Goal: Task Accomplishment & Management: Manage account settings

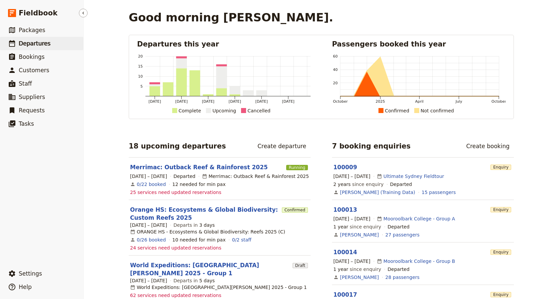
click at [23, 43] on span "Departures" at bounding box center [35, 43] width 32 height 7
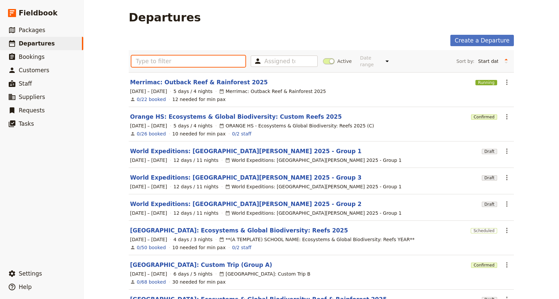
click at [146, 62] on input "text" at bounding box center [188, 61] width 114 height 11
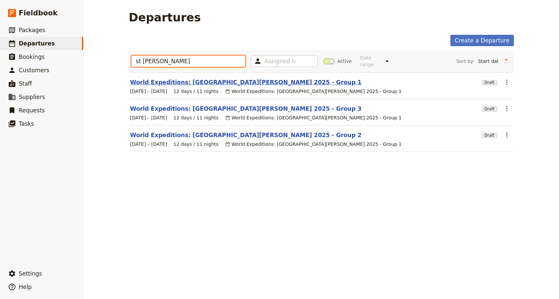
type input "st [PERSON_NAME]"
click at [162, 78] on link "World Expeditions: [GEOGRAPHIC_DATA][PERSON_NAME] 2025 - Group 1" at bounding box center [246, 82] width 232 height 8
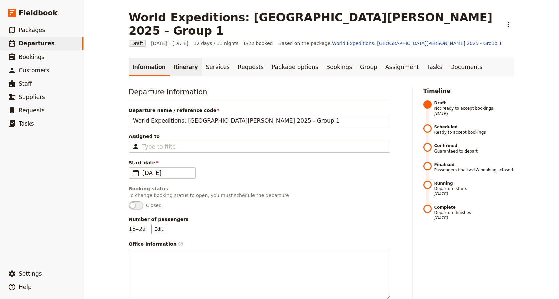
click at [179, 58] on link "Itinerary" at bounding box center [186, 67] width 32 height 19
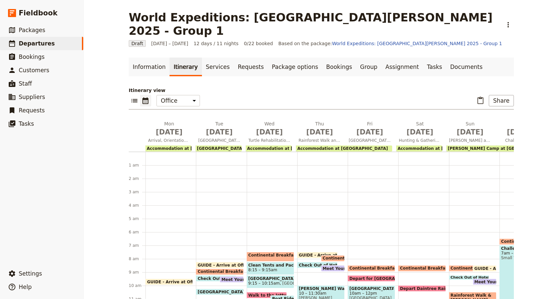
scroll to position [80, 0]
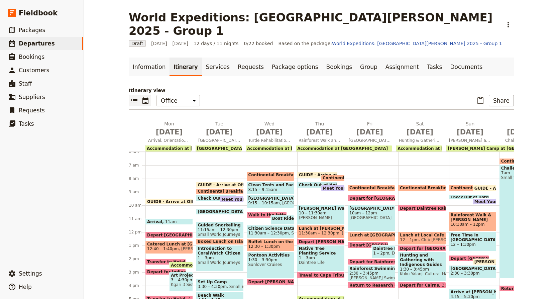
click at [133, 99] on icon "List view" at bounding box center [134, 100] width 6 height 3
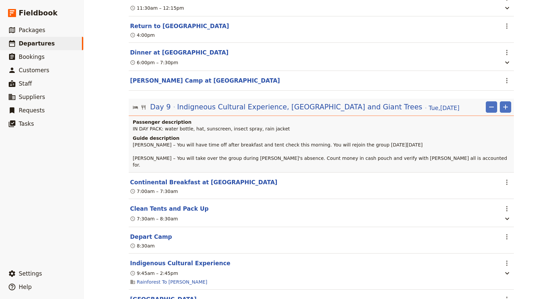
scroll to position [3315, 0]
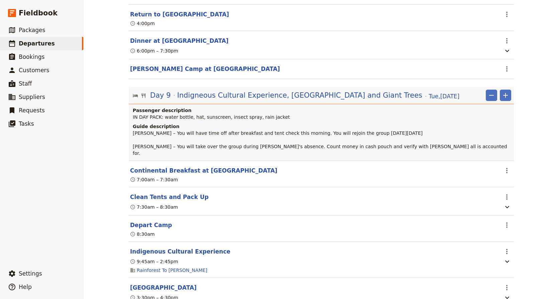
click at [168, 120] on span "IN DAY PACK: water bottle, hat, sunscreen, insect spray, rain jacket" at bounding box center [211, 116] width 157 height 5
click at [133, 120] on span "IN DAY PACK: water bottle, hat, sunscreen, insect spray, rain jacket" at bounding box center [211, 116] width 157 height 5
click at [245, 100] on span "Indigneous Cultural Experience, [GEOGRAPHIC_DATA] and Giant Trees" at bounding box center [299, 95] width 245 height 10
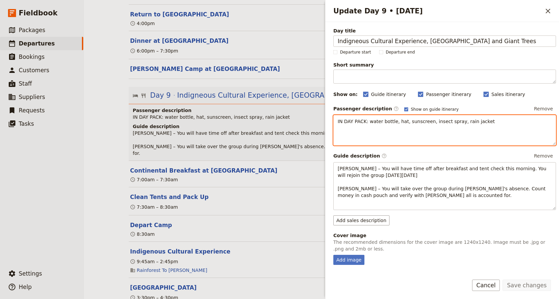
click at [337, 119] on div "IN DAY PACK: water bottle, hat, sunscreen, insect spray, rain jacket" at bounding box center [445, 130] width 222 height 30
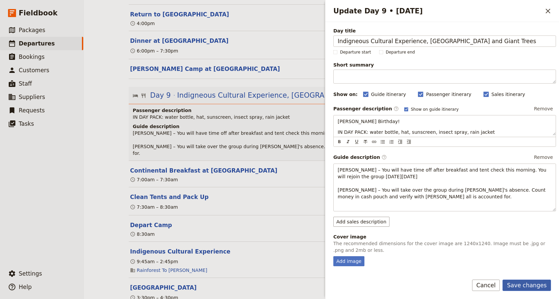
click at [529, 287] on button "Save changes" at bounding box center [527, 285] width 49 height 11
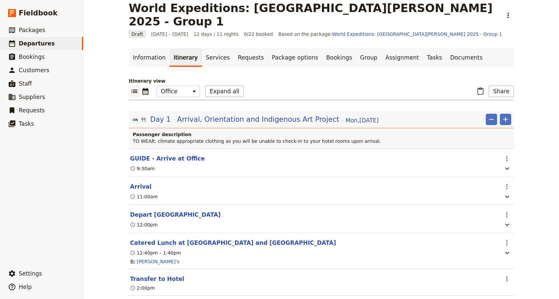
scroll to position [0, 0]
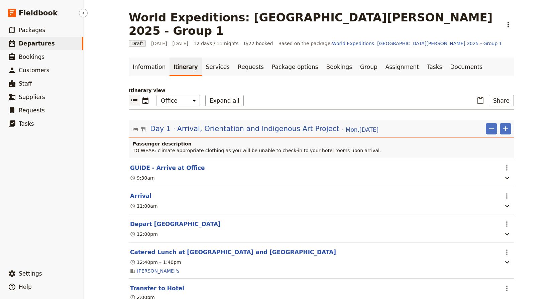
click at [31, 42] on span "Departures" at bounding box center [37, 43] width 36 height 7
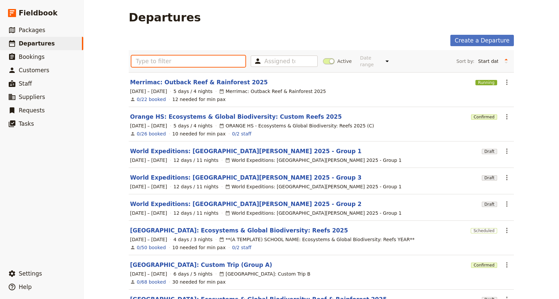
click at [138, 58] on input "text" at bounding box center [188, 61] width 114 height 11
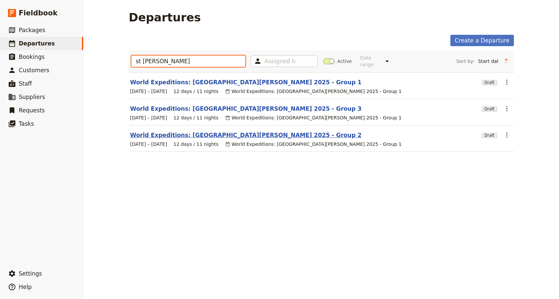
type input "st [PERSON_NAME]"
click at [220, 131] on link "World Expeditions: [GEOGRAPHIC_DATA][PERSON_NAME] 2025 - Group 2" at bounding box center [246, 135] width 232 height 8
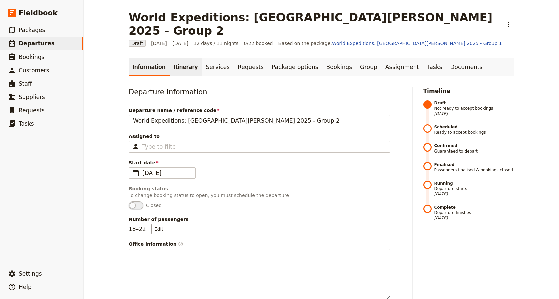
click at [175, 58] on link "Itinerary" at bounding box center [186, 67] width 32 height 19
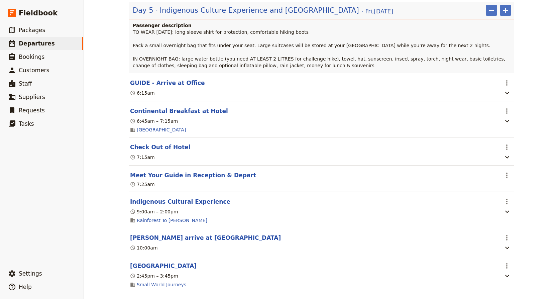
scroll to position [1849, 0]
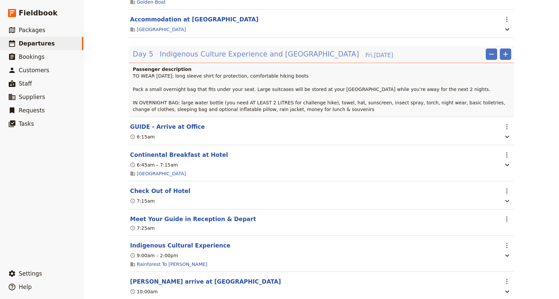
click at [272, 59] on span "Indigenous Culture Experience and [GEOGRAPHIC_DATA]" at bounding box center [259, 54] width 199 height 10
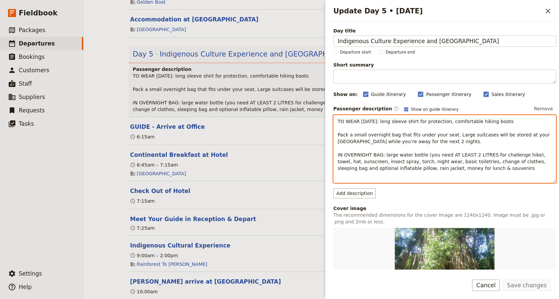
click at [338, 122] on span "TO WEAR [DATE]: long sleeve shirt for protection, comfortable hiking boots Pack…" at bounding box center [445, 145] width 214 height 52
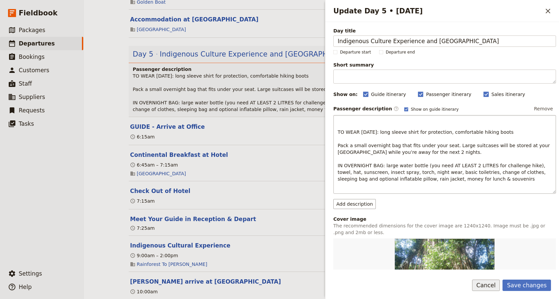
click at [487, 286] on button "Cancel" at bounding box center [486, 285] width 28 height 11
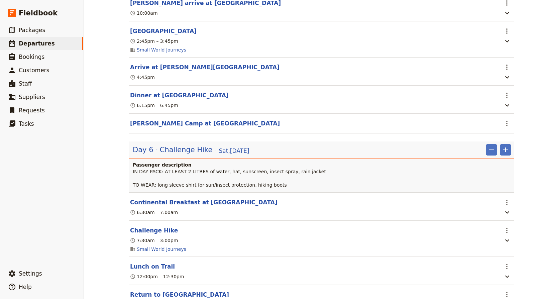
scroll to position [2131, 0]
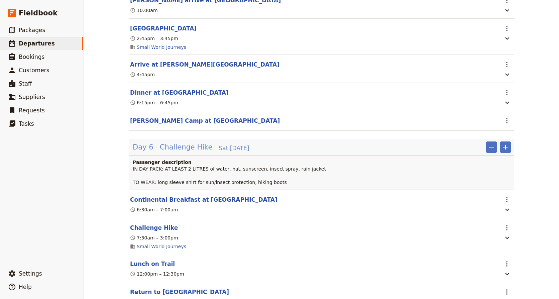
click at [219, 152] on span "[DATE]" at bounding box center [234, 148] width 30 height 8
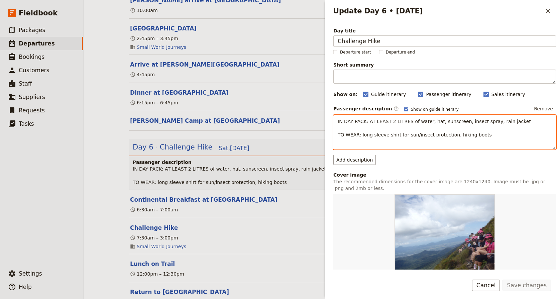
click at [338, 121] on span "IN DAY PACK: AT LEAST 2 LITRES of water, hat, sunscreen, insect spray, rain jac…" at bounding box center [434, 128] width 193 height 19
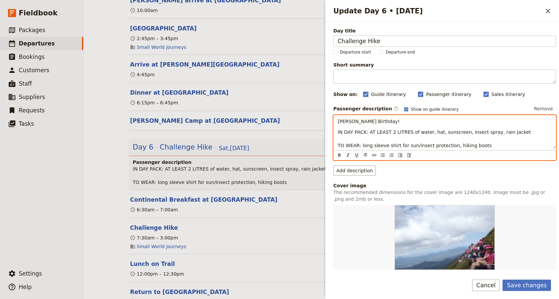
click at [355, 121] on span "[PERSON_NAME] Birthday!" at bounding box center [369, 121] width 62 height 5
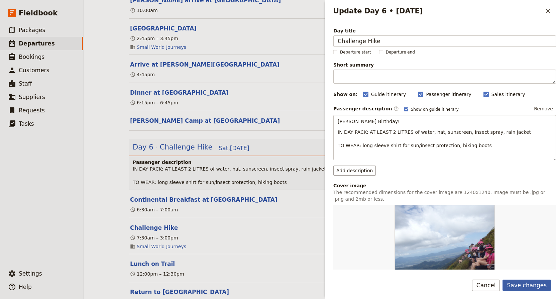
click at [527, 284] on button "Save changes" at bounding box center [527, 285] width 49 height 11
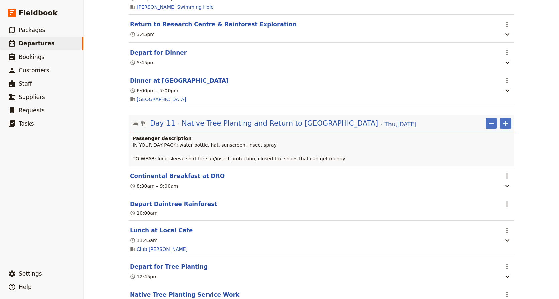
scroll to position [3965, 0]
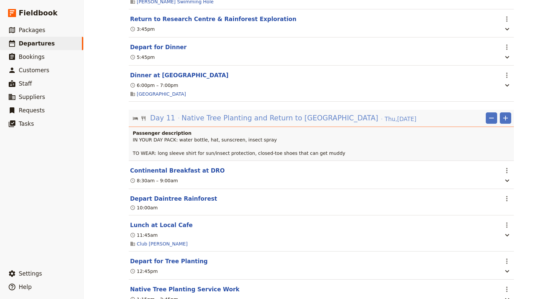
click at [204, 123] on span "Native Tree Planting and Return to [GEOGRAPHIC_DATA]" at bounding box center [280, 118] width 197 height 10
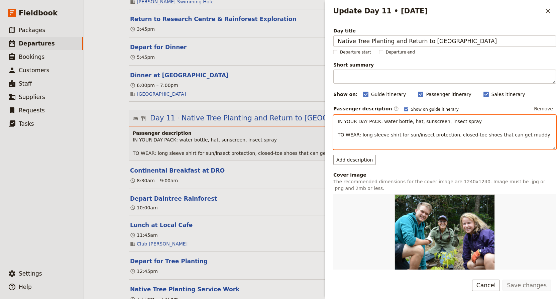
click at [337, 120] on div "IN YOUR DAY PACK: water bottle, hat, sunscreen, insect spray TO WEAR: long slee…" at bounding box center [445, 132] width 222 height 34
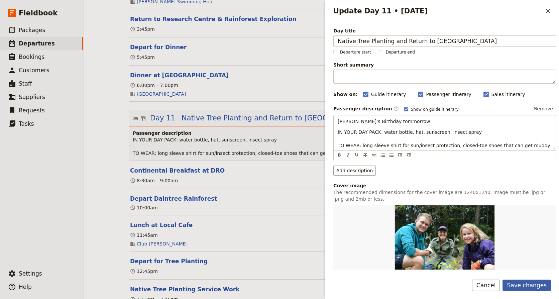
click at [534, 286] on button "Save changes" at bounding box center [527, 285] width 49 height 11
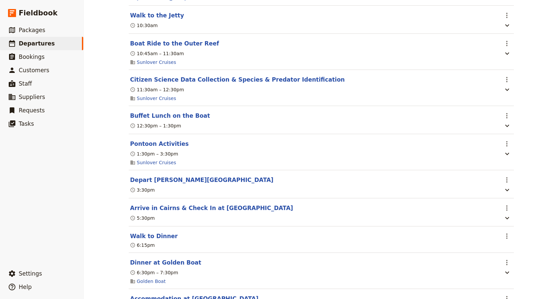
scroll to position [0, 0]
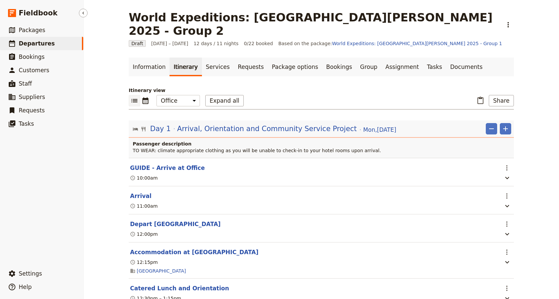
click at [25, 43] on span "Departures" at bounding box center [37, 43] width 36 height 7
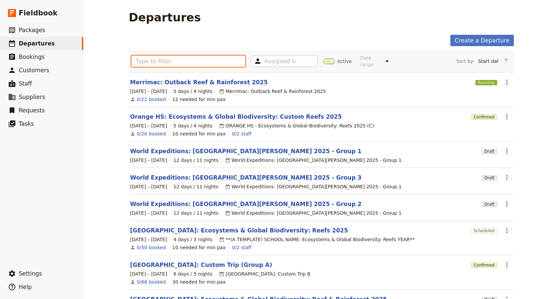
click at [140, 57] on input "text" at bounding box center [188, 61] width 114 height 11
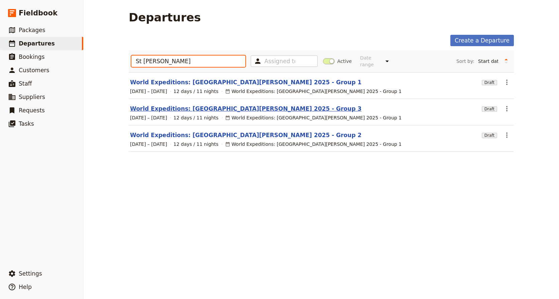
type input "St [PERSON_NAME]"
click at [194, 105] on link "World Expeditions: [GEOGRAPHIC_DATA][PERSON_NAME] 2025 - Group 3" at bounding box center [246, 109] width 232 height 8
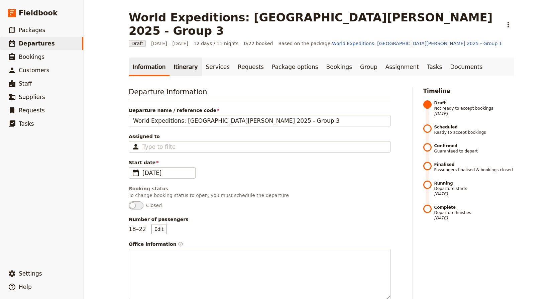
click at [177, 58] on link "Itinerary" at bounding box center [186, 67] width 32 height 19
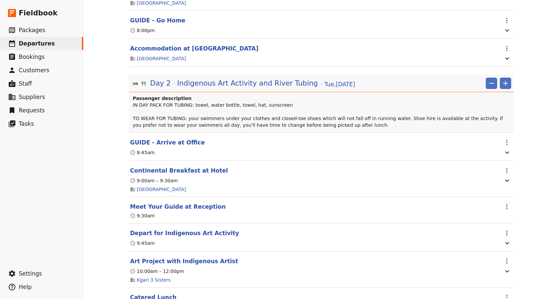
scroll to position [418, 0]
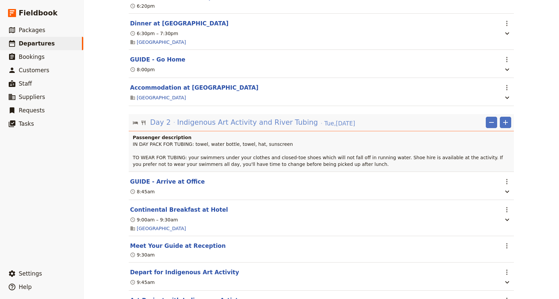
click at [252, 117] on span "Indigenous Art Activity and River Tubing" at bounding box center [247, 122] width 141 height 10
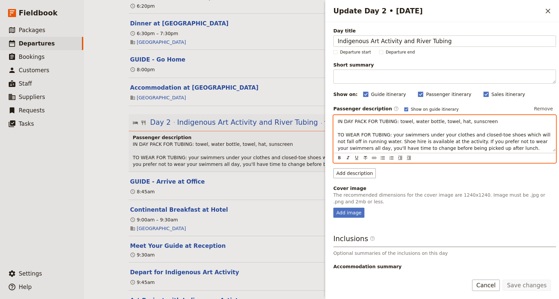
click at [337, 119] on div "IN DAY PACK FOR TUBING: towel, water bottle, towel, hat, sunscreen TO WEAR FOR …" at bounding box center [445, 133] width 222 height 36
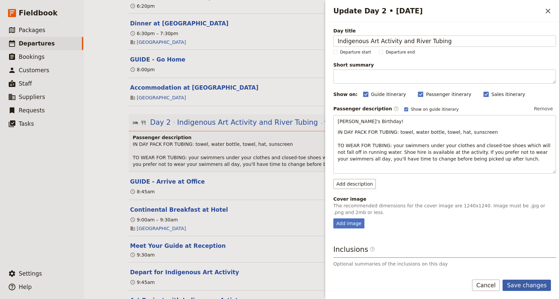
click at [529, 287] on button "Save changes" at bounding box center [527, 285] width 49 height 11
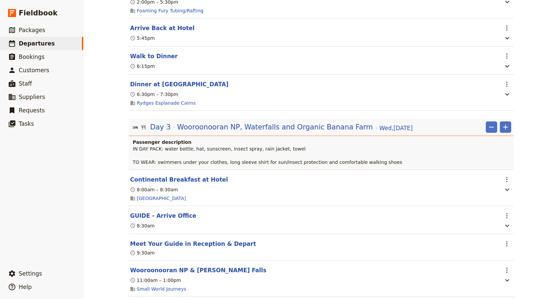
scroll to position [826, 0]
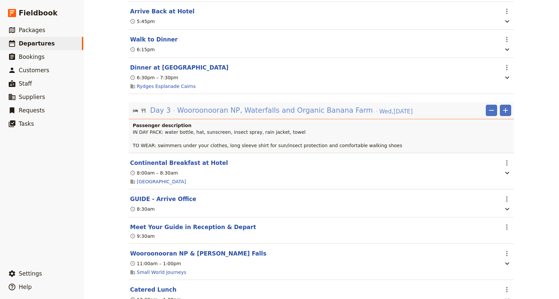
click at [348, 110] on div "Day 3 Wooroonooran NP, Waterfalls and Organic Banana Farm [DATE]" at bounding box center [282, 110] width 264 height 11
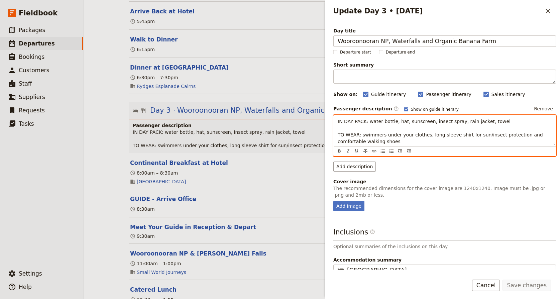
click at [337, 121] on div "IN DAY PACK: water bottle, hat, sunscreen, insect spray, rain jacket, towel TO …" at bounding box center [445, 129] width 222 height 29
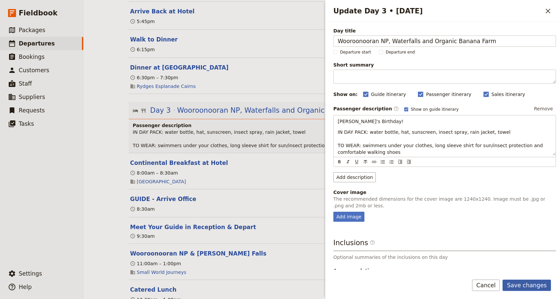
click at [531, 285] on button "Save changes" at bounding box center [527, 285] width 49 height 11
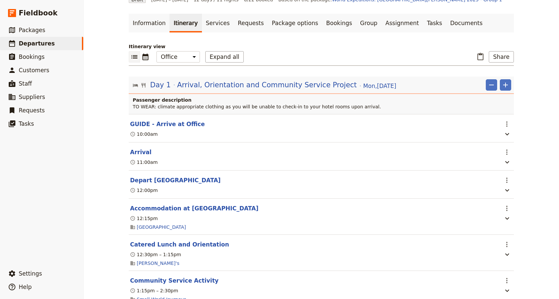
scroll to position [0, 0]
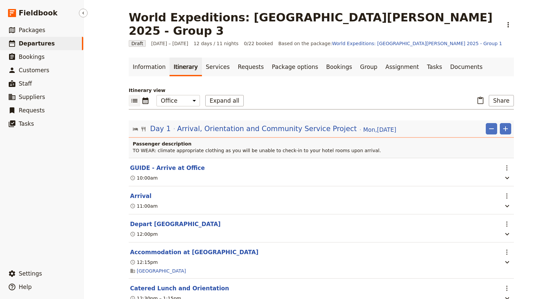
click at [37, 42] on span "Departures" at bounding box center [37, 43] width 36 height 7
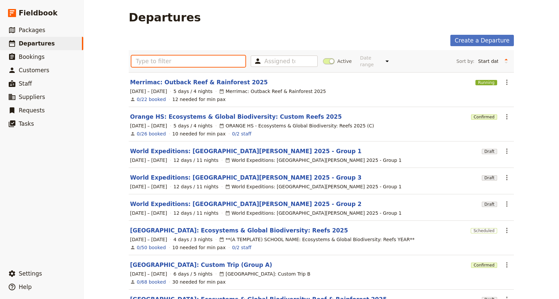
click at [153, 59] on input "text" at bounding box center [188, 61] width 114 height 11
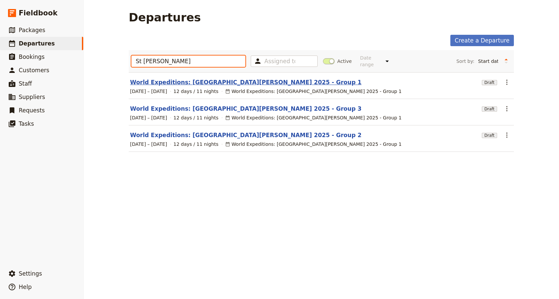
type input "St [PERSON_NAME]"
click at [203, 78] on link "World Expeditions: [GEOGRAPHIC_DATA][PERSON_NAME] 2025 - Group 1" at bounding box center [246, 82] width 232 height 8
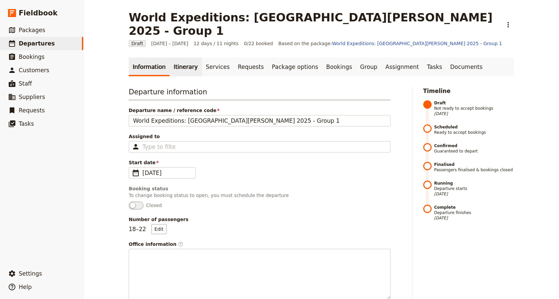
click at [185, 58] on link "Itinerary" at bounding box center [186, 67] width 32 height 19
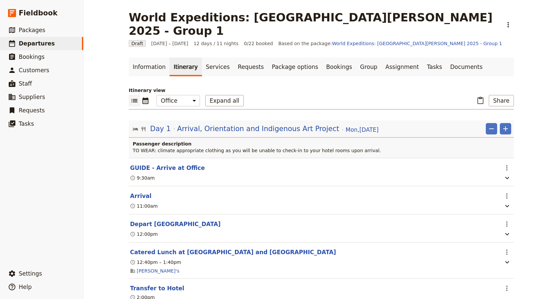
click at [134, 99] on icon "List view" at bounding box center [134, 100] width 6 height 3
click at [130, 97] on icon "List view" at bounding box center [134, 101] width 8 height 8
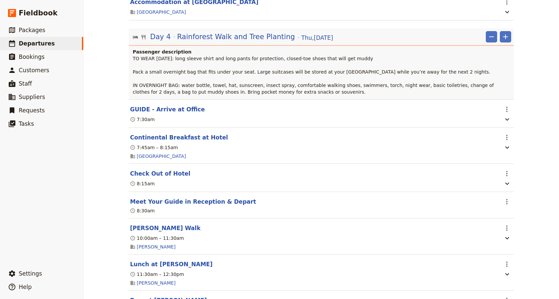
scroll to position [1496, 0]
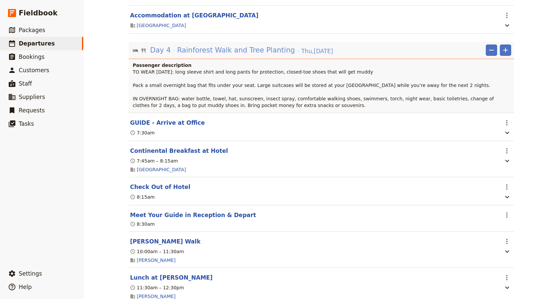
click at [232, 55] on span "Rainforest Walk and Tree Planting" at bounding box center [236, 50] width 118 height 10
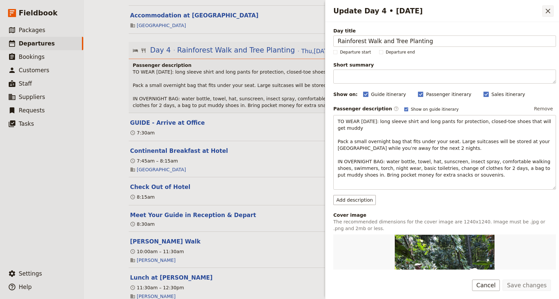
click at [546, 10] on icon "Close drawer" at bounding box center [548, 11] width 8 height 8
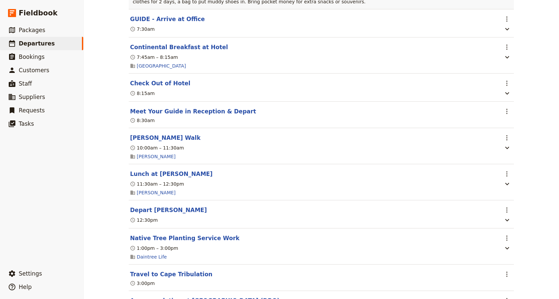
scroll to position [1634, 0]
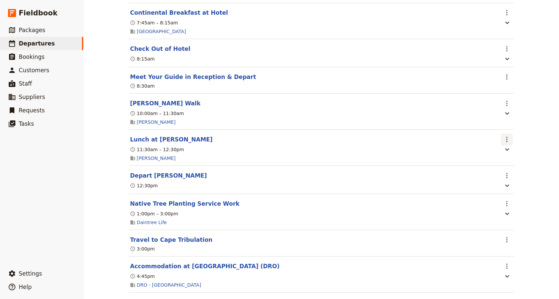
click at [505, 144] on icon "Actions" at bounding box center [507, 139] width 8 height 8
click at [491, 171] on span "Edit this itinerary item" at bounding box center [473, 170] width 53 height 7
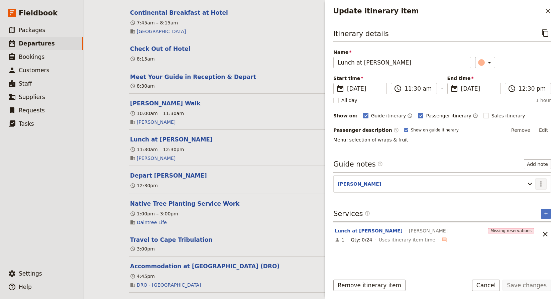
click at [540, 181] on icon "Actions" at bounding box center [541, 184] width 8 height 8
click at [530, 198] on span "Edit note" at bounding box center [522, 198] width 21 height 7
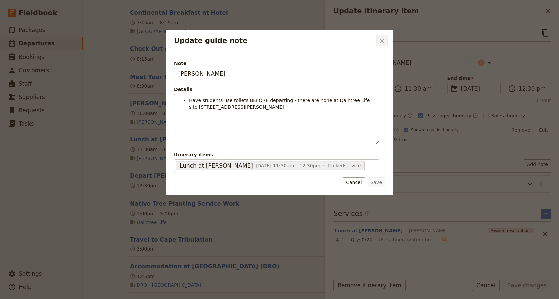
click at [382, 39] on icon "Close dialog" at bounding box center [382, 41] width 8 height 8
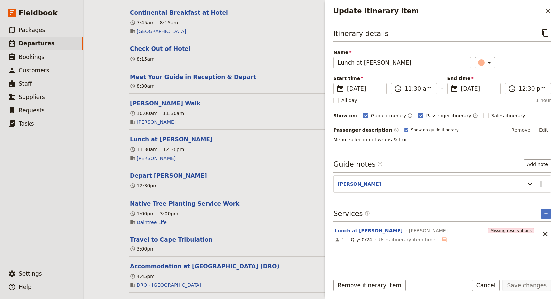
click at [285, 214] on section "Native Tree Planting Service Work ​ 1:00pm – 3:00pm Daintree Life" at bounding box center [321, 212] width 385 height 36
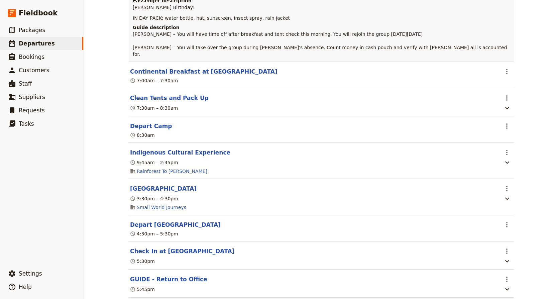
scroll to position [3442, 0]
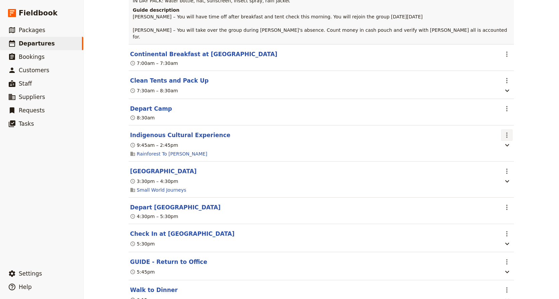
click at [506, 139] on icon "Actions" at bounding box center [507, 135] width 8 height 8
click at [496, 176] on span "Edit this itinerary item" at bounding box center [473, 178] width 53 height 7
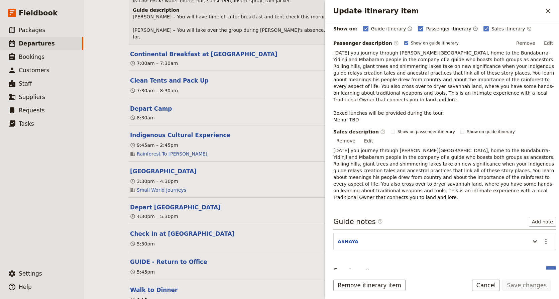
scroll to position [100, 0]
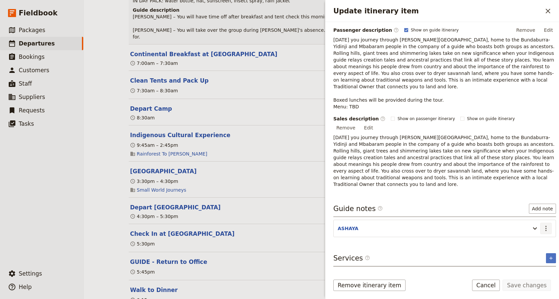
click at [542, 224] on icon "Actions" at bounding box center [546, 228] width 8 height 8
click at [526, 223] on span "Edit note" at bounding box center [522, 222] width 21 height 7
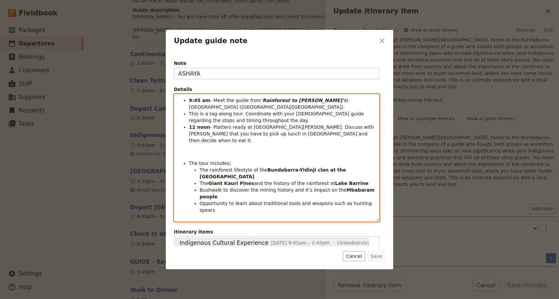
click at [282, 128] on span "- Platters ready at [GEOGRAPHIC_DATA][PERSON_NAME]. Discuss with [PERSON_NAME] …" at bounding box center [282, 133] width 187 height 19
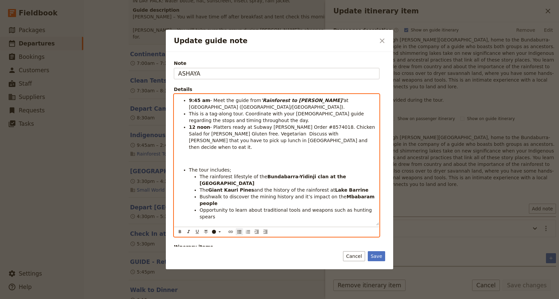
click at [316, 127] on span "- Platters ready at Subway [PERSON_NAME] Order #8574018. Chicken Salad for [PER…" at bounding box center [283, 136] width 188 height 25
drag, startPoint x: 261, startPoint y: 135, endPoint x: 284, endPoint y: 125, distance: 25.2
click at [318, 127] on span "- Platters ready at Subway [PERSON_NAME] Order #8574018 Order #. Chicken Salad …" at bounding box center [280, 136] width 183 height 25
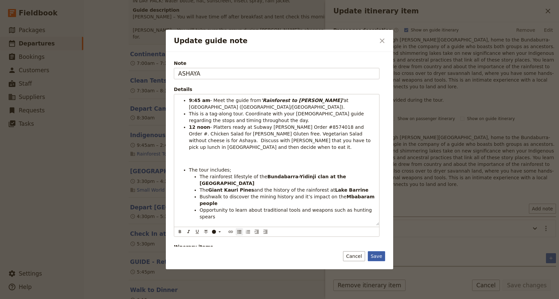
click at [379, 251] on button "Save" at bounding box center [376, 256] width 17 height 10
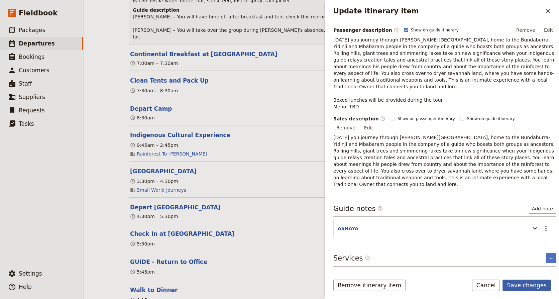
click at [513, 284] on button "Save changes" at bounding box center [527, 285] width 49 height 11
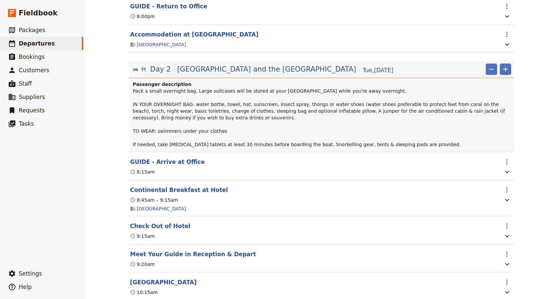
scroll to position [0, 0]
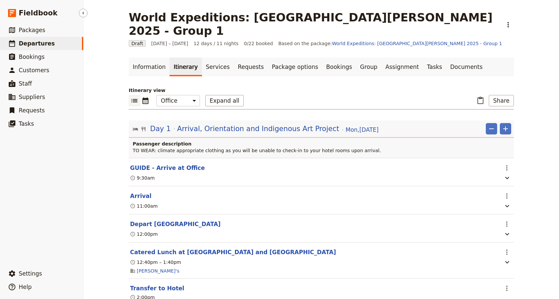
click at [20, 40] on span "Departures" at bounding box center [37, 43] width 36 height 7
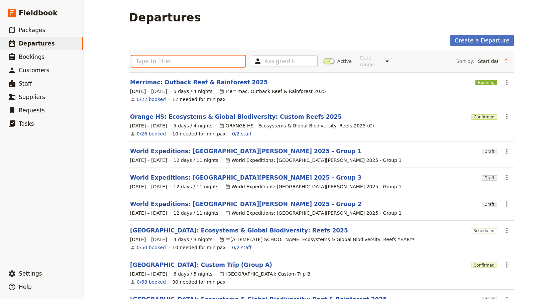
click at [140, 56] on input "text" at bounding box center [188, 61] width 114 height 11
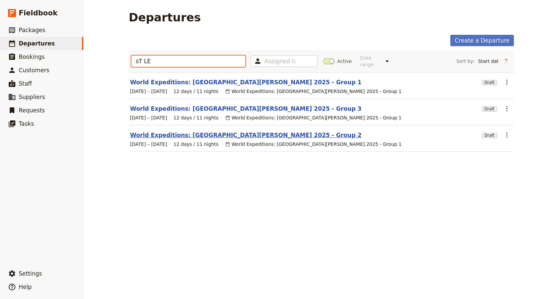
type input "sT LE"
click at [220, 132] on link "World Expeditions: [GEOGRAPHIC_DATA][PERSON_NAME] 2025 - Group 2" at bounding box center [246, 135] width 232 height 8
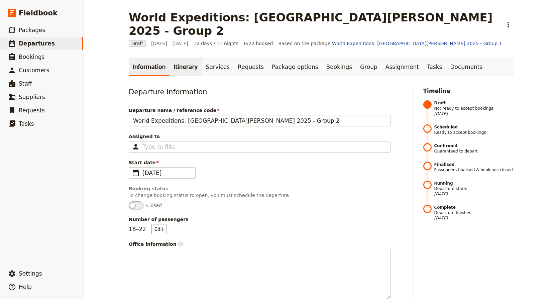
click at [177, 58] on link "Itinerary" at bounding box center [186, 67] width 32 height 19
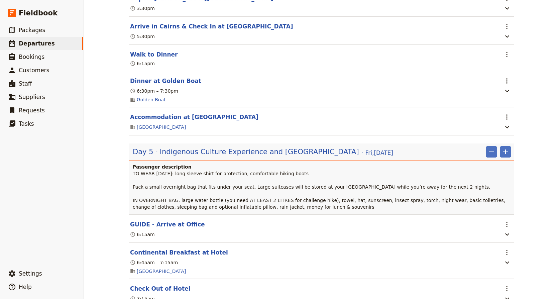
scroll to position [1801, 0]
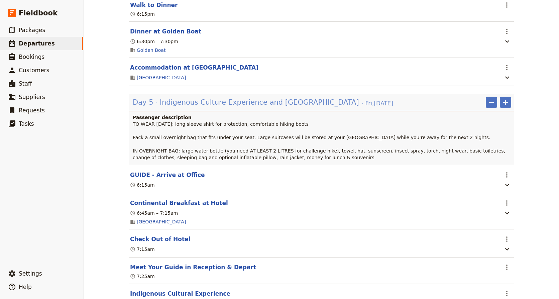
click at [206, 107] on span "Indigenous Culture Experience and [GEOGRAPHIC_DATA]" at bounding box center [259, 102] width 199 height 10
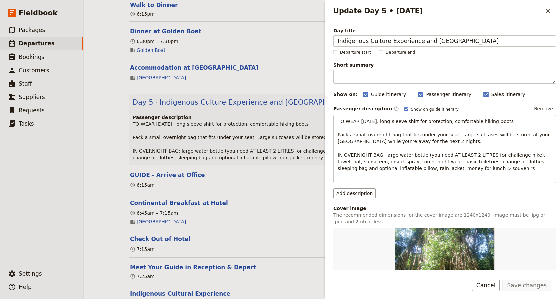
click at [228, 180] on section "GUIDE - Arrive at Office ​ 6:15am" at bounding box center [321, 179] width 385 height 28
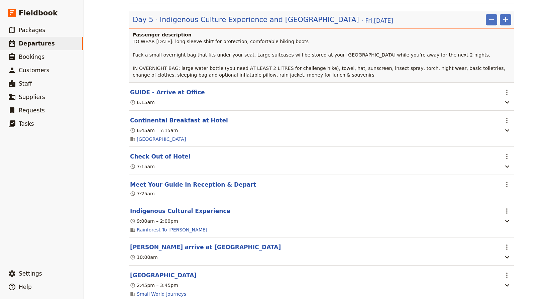
scroll to position [1922, 0]
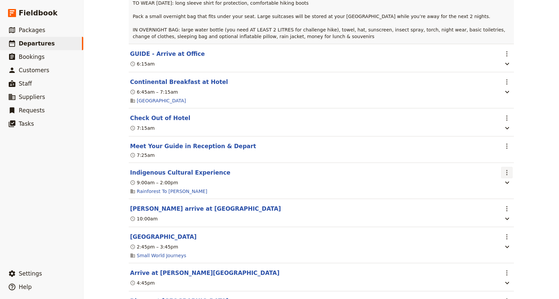
click at [504, 177] on icon "Actions" at bounding box center [507, 173] width 8 height 8
click at [494, 198] on span "Edit this itinerary item" at bounding box center [473, 199] width 53 height 7
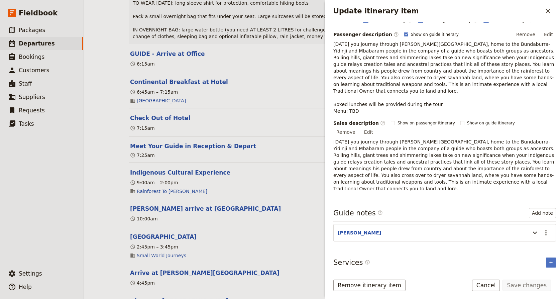
scroll to position [100, 0]
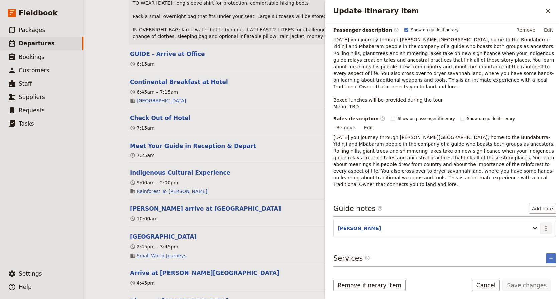
click at [546, 226] on icon "Actions" at bounding box center [546, 228] width 1 height 5
click at [534, 222] on span "Edit note" at bounding box center [527, 222] width 31 height 7
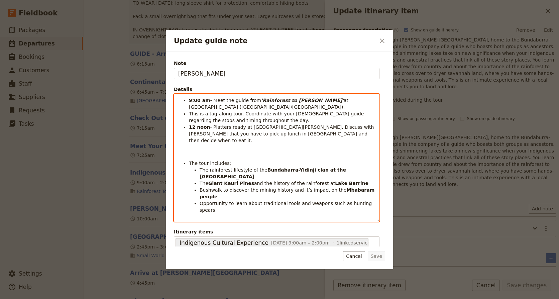
click at [282, 125] on span "- Platters ready at [GEOGRAPHIC_DATA][PERSON_NAME]. Discuss with [PERSON_NAME] …" at bounding box center [282, 133] width 187 height 19
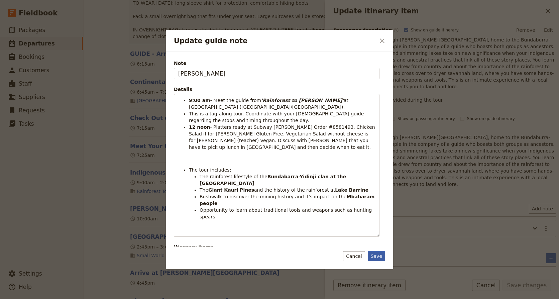
click at [379, 255] on button "Save" at bounding box center [376, 256] width 17 height 10
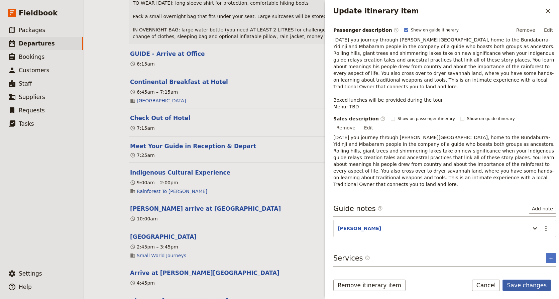
click at [540, 283] on button "Save changes" at bounding box center [527, 285] width 49 height 11
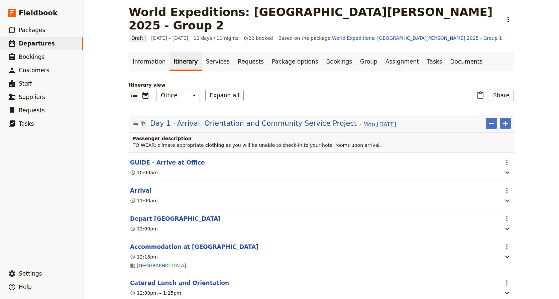
scroll to position [0, 0]
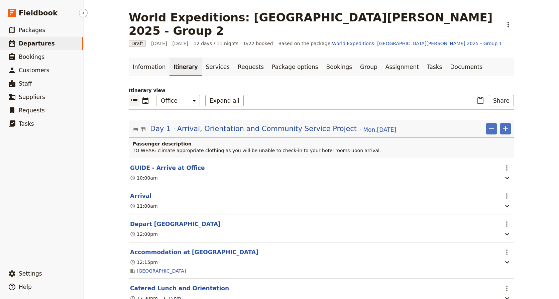
click at [32, 44] on span "Departures" at bounding box center [37, 43] width 36 height 7
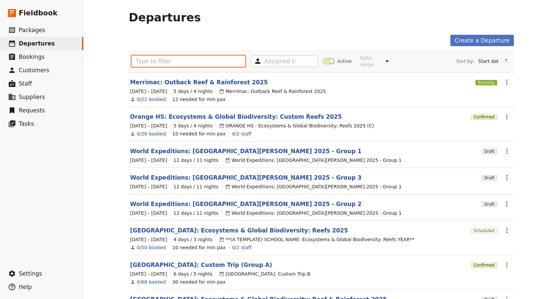
click at [170, 56] on input "text" at bounding box center [188, 61] width 114 height 11
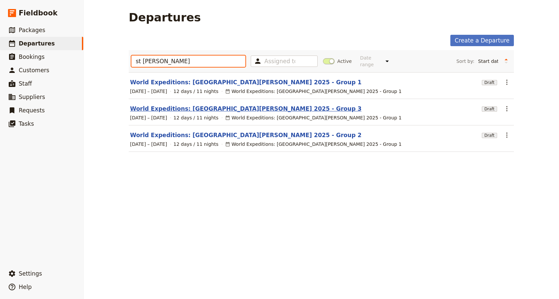
type input "st [PERSON_NAME]"
click at [237, 105] on link "World Expeditions: [GEOGRAPHIC_DATA][PERSON_NAME] 2025 - Group 3" at bounding box center [246, 109] width 232 height 8
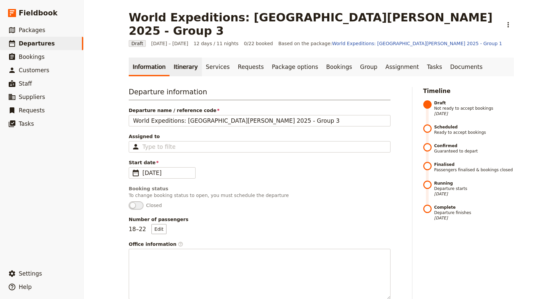
click at [172, 58] on link "Itinerary" at bounding box center [186, 67] width 32 height 19
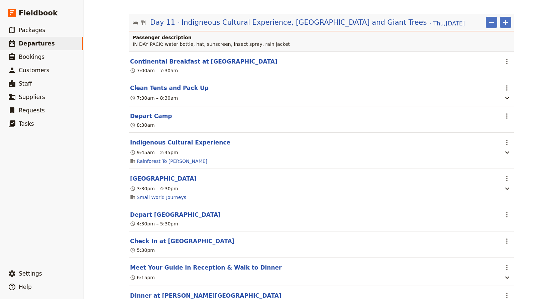
scroll to position [4175, 0]
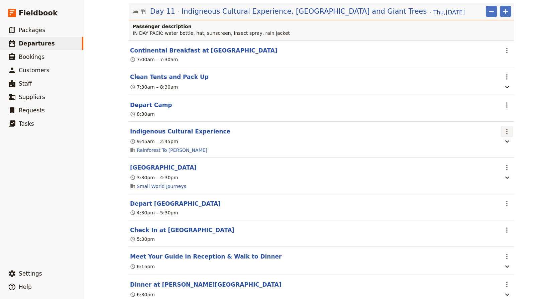
click at [503, 135] on icon "Actions" at bounding box center [507, 131] width 8 height 8
click at [491, 192] on span "Edit this itinerary item" at bounding box center [473, 191] width 53 height 7
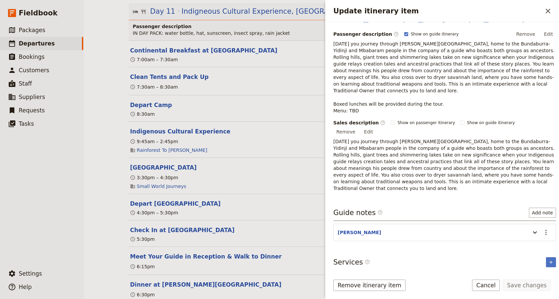
scroll to position [100, 0]
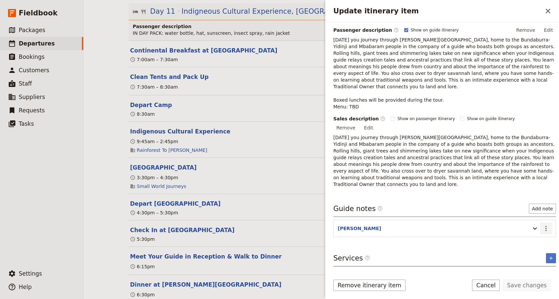
click at [546, 226] on icon "Actions" at bounding box center [546, 228] width 1 height 5
click at [532, 224] on span "Edit note" at bounding box center [522, 222] width 21 height 7
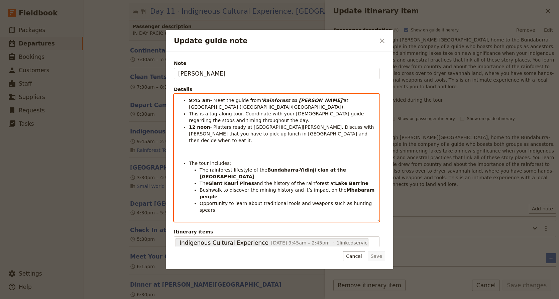
click at [284, 126] on span "- Platters ready at [GEOGRAPHIC_DATA][PERSON_NAME]. Discuss with [PERSON_NAME] …" at bounding box center [282, 133] width 187 height 19
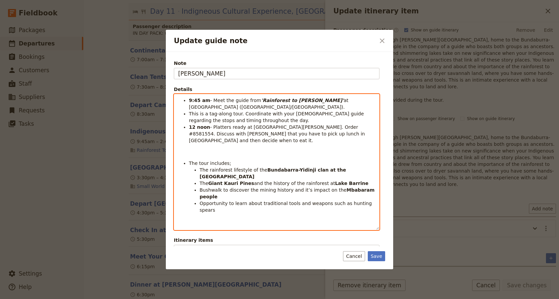
drag, startPoint x: 319, startPoint y: 125, endPoint x: 334, endPoint y: 120, distance: 16.0
click at [320, 125] on span "- Platters ready at [GEOGRAPHIC_DATA][PERSON_NAME]. Order #8581554. Discuss wit…" at bounding box center [278, 133] width 178 height 19
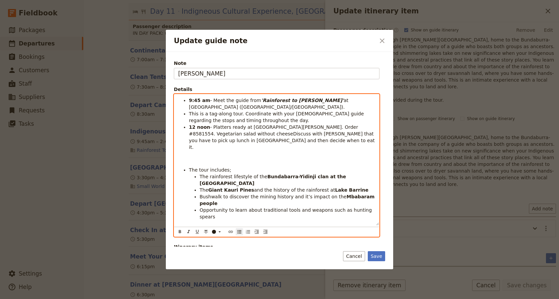
drag, startPoint x: 203, startPoint y: 131, endPoint x: 210, endPoint y: 131, distance: 7.0
click at [357, 127] on span "- Platters ready at [GEOGRAPHIC_DATA][PERSON_NAME]. Order #8581554. Vegetarian …" at bounding box center [279, 136] width 180 height 25
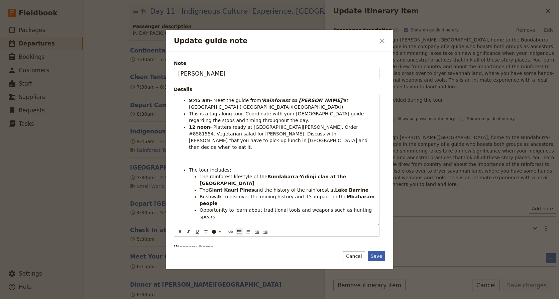
click at [376, 251] on button "Save" at bounding box center [376, 256] width 17 height 10
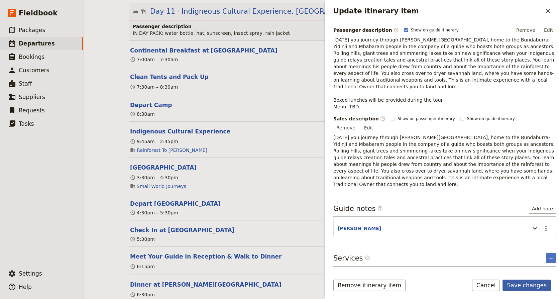
click at [538, 287] on button "Save changes" at bounding box center [527, 285] width 49 height 11
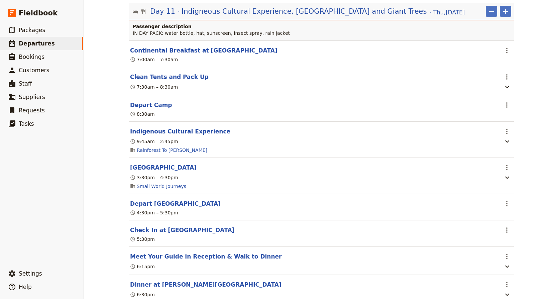
click at [554, 262] on div "World Expeditions: [GEOGRAPHIC_DATA][PERSON_NAME] 2025 - Group 3 ​ Draft [DATE]…" at bounding box center [322, 149] width 476 height 299
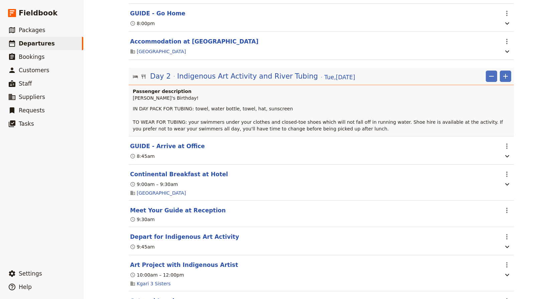
scroll to position [0, 0]
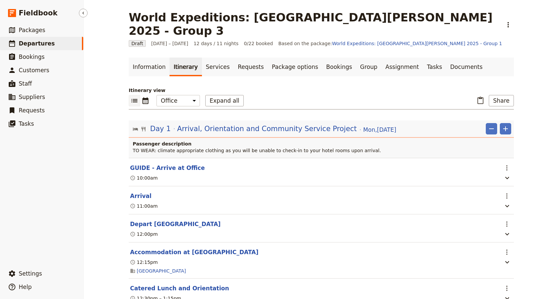
click at [32, 44] on span "Departures" at bounding box center [37, 43] width 36 height 7
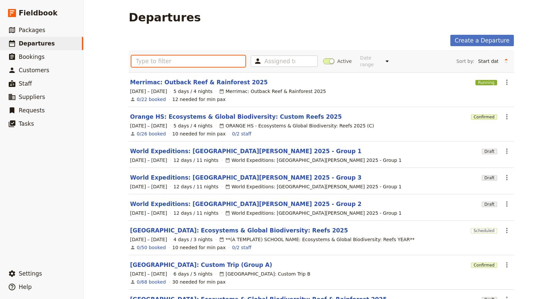
click at [143, 59] on input "text" at bounding box center [188, 61] width 114 height 11
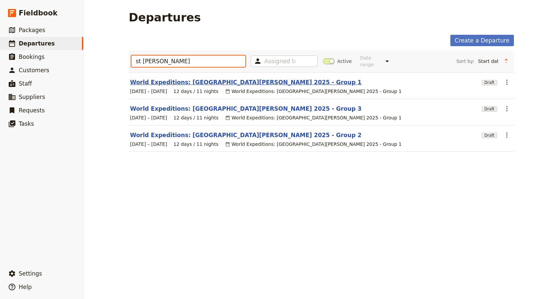
type input "st [PERSON_NAME]"
click at [184, 78] on link "World Expeditions: [GEOGRAPHIC_DATA][PERSON_NAME] 2025 - Group 1" at bounding box center [246, 82] width 232 height 8
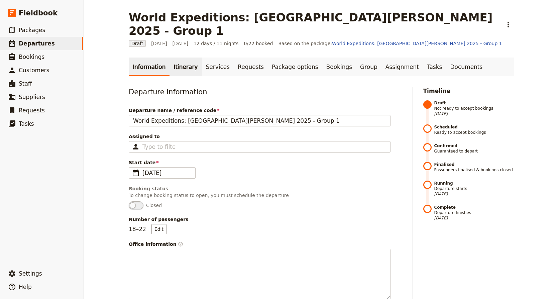
click at [175, 58] on link "Itinerary" at bounding box center [186, 67] width 32 height 19
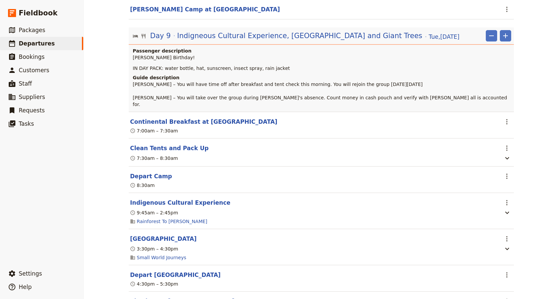
scroll to position [3380, 0]
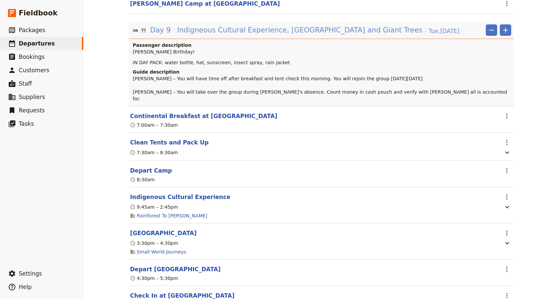
click at [319, 35] on span "Indigneous Cultural Experience, [GEOGRAPHIC_DATA] and Giant Trees" at bounding box center [299, 30] width 245 height 10
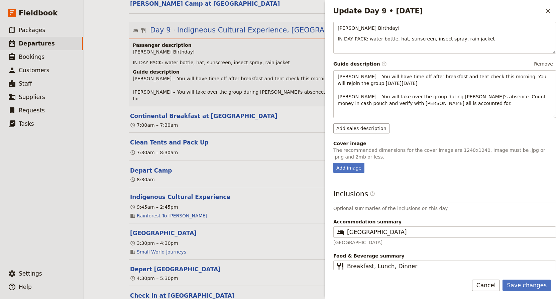
scroll to position [104, 0]
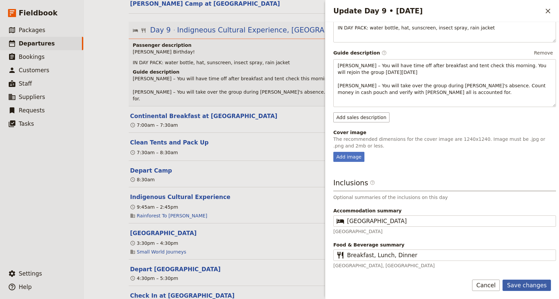
type input "Indigenous Cultural Experience, [GEOGRAPHIC_DATA] and Giant Trees"
click at [530, 283] on button "Save changes" at bounding box center [527, 285] width 49 height 11
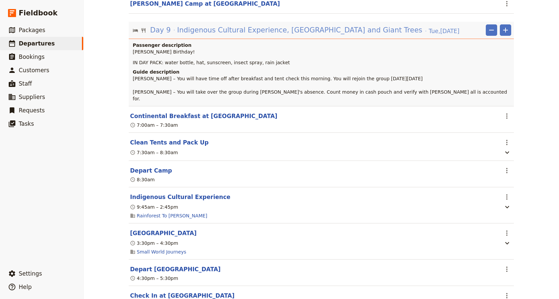
click at [302, 35] on span "Indigenous Cultural Experience, [GEOGRAPHIC_DATA] and Giant Trees" at bounding box center [299, 30] width 245 height 10
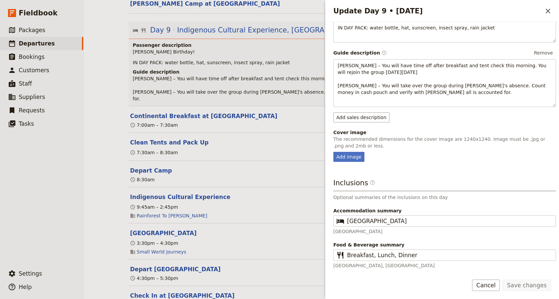
scroll to position [0, 0]
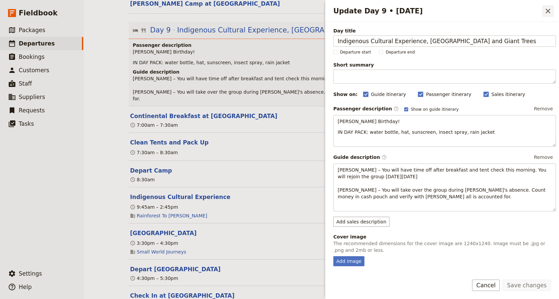
click at [546, 9] on icon "Close drawer" at bounding box center [548, 11] width 5 height 5
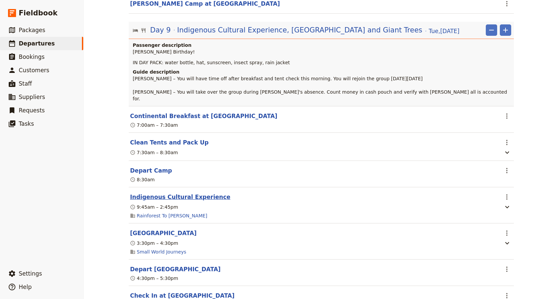
click at [189, 201] on button "Indigenous Cultural Experience" at bounding box center [180, 197] width 100 height 8
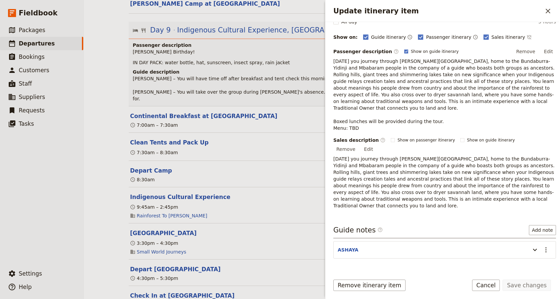
scroll to position [100, 0]
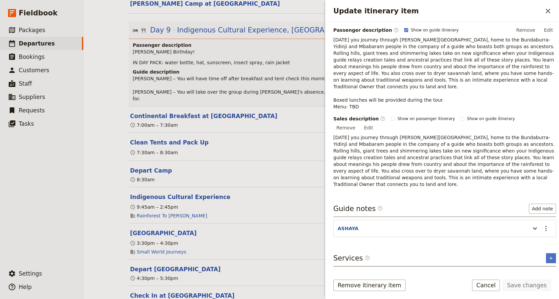
click at [255, 187] on section "Depart Camp ​ 8:30am" at bounding box center [321, 174] width 385 height 26
